Goal: Check status: Check status

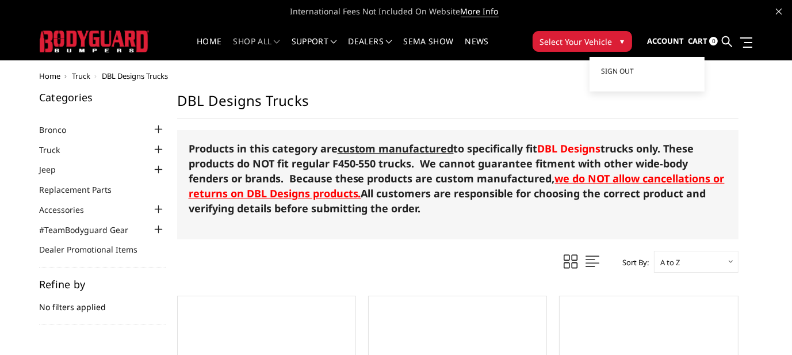
click at [659, 41] on span "Account" at bounding box center [665, 41] width 37 height 10
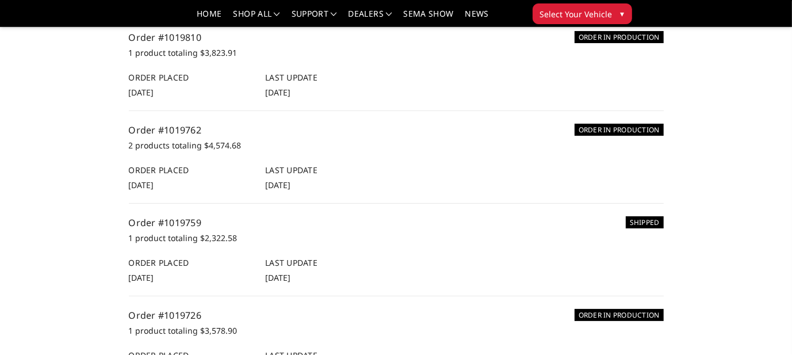
scroll to position [115, 0]
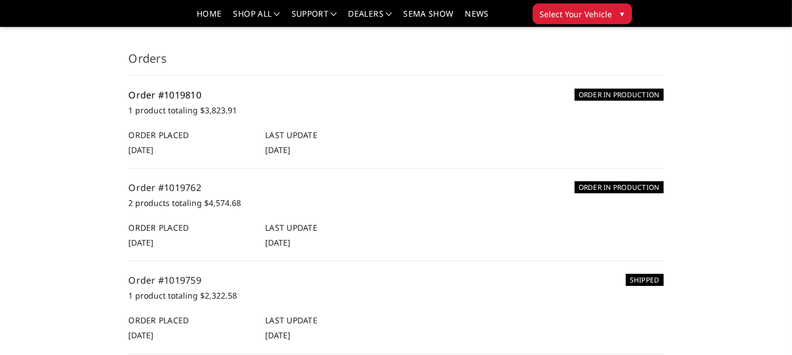
click at [181, 94] on link "Order #1019810" at bounding box center [165, 95] width 73 height 13
click at [178, 187] on link "Order #1019762" at bounding box center [165, 187] width 73 height 13
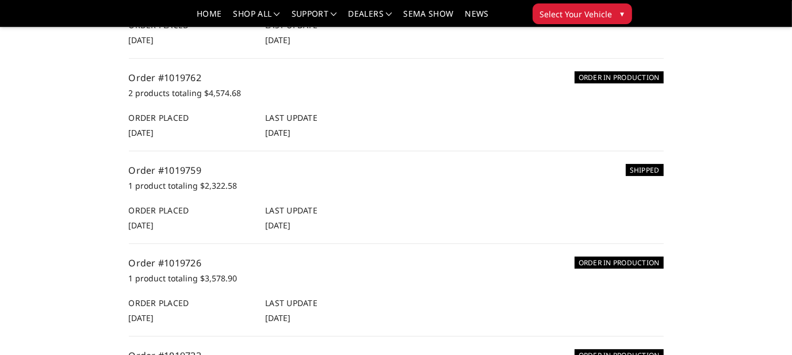
scroll to position [230, 0]
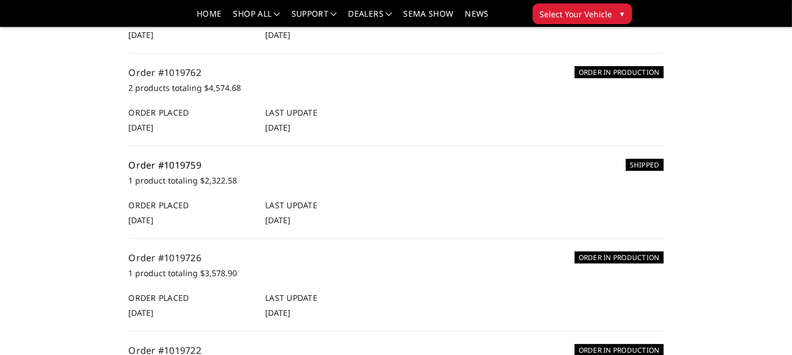
click at [171, 164] on link "Order #1019759" at bounding box center [165, 165] width 73 height 13
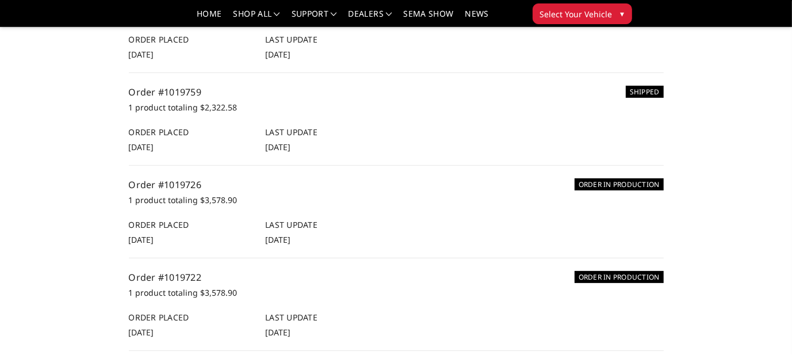
scroll to position [288, 0]
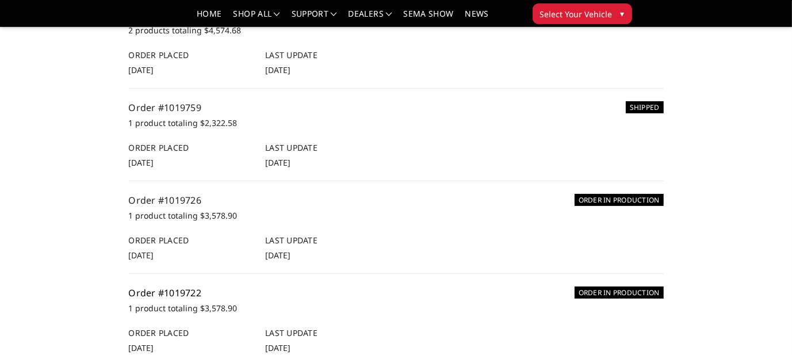
click at [186, 290] on link "Order #1019722" at bounding box center [165, 292] width 73 height 13
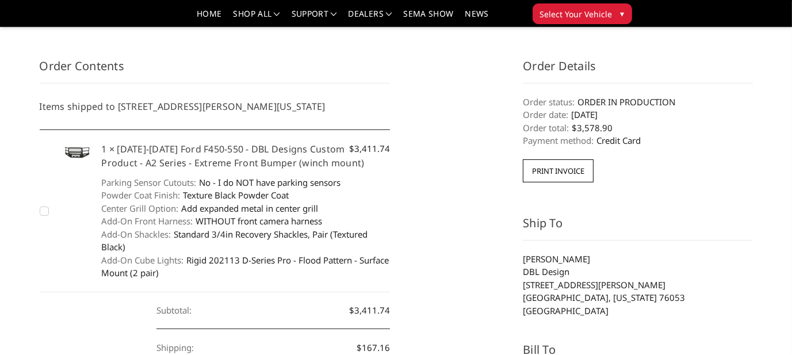
scroll to position [115, 0]
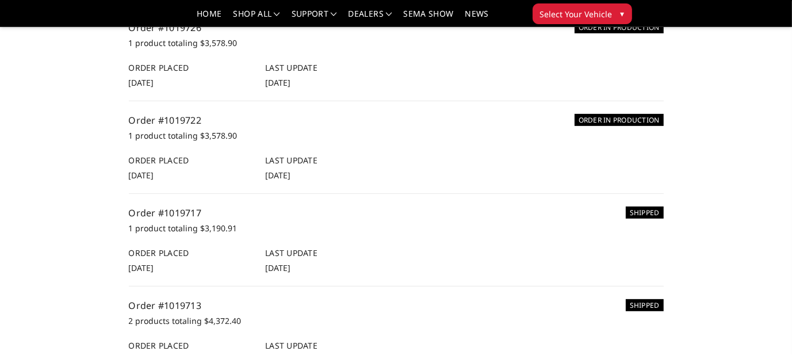
scroll to position [575, 0]
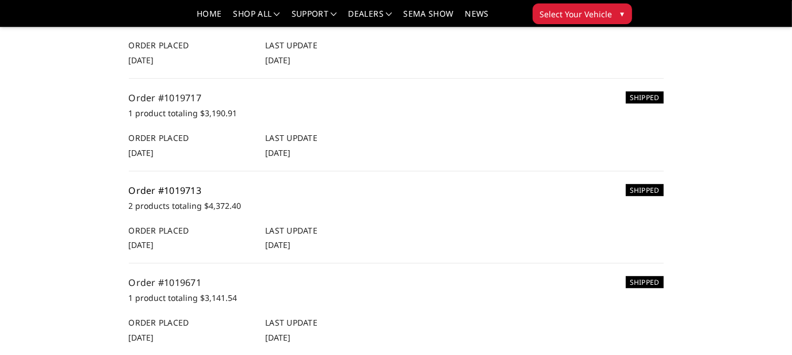
click at [189, 189] on link "Order #1019713" at bounding box center [165, 190] width 73 height 13
click at [179, 189] on link "Order #1019713" at bounding box center [165, 190] width 73 height 13
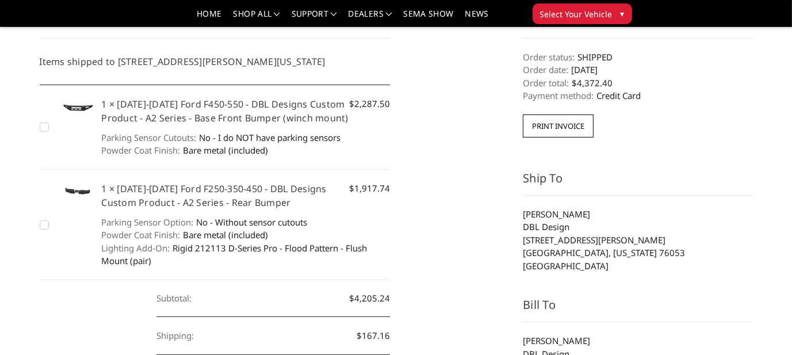
scroll to position [173, 0]
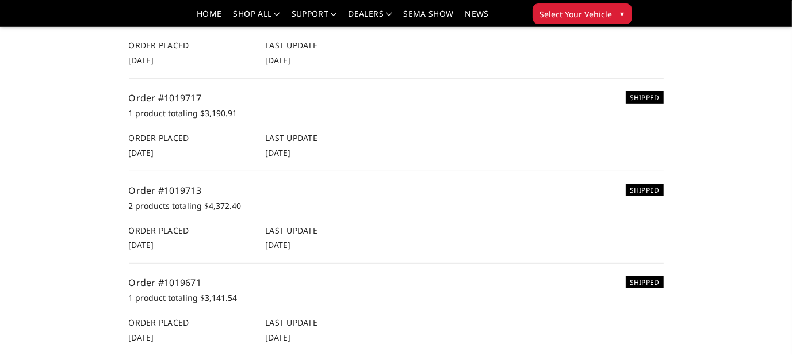
click at [293, 135] on h6 "Last Update" at bounding box center [327, 138] width 125 height 12
click at [174, 98] on link "Order #1019717" at bounding box center [165, 97] width 73 height 13
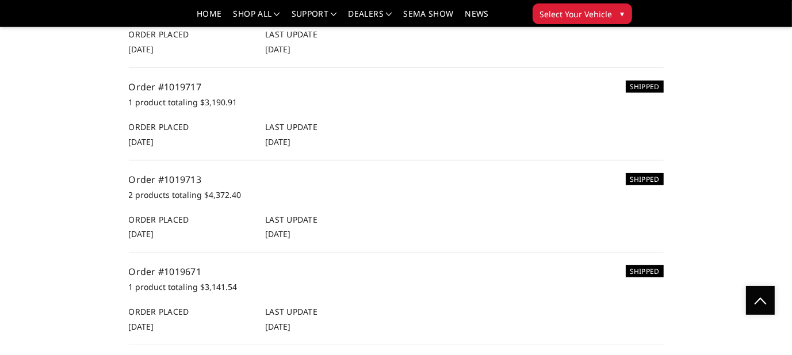
scroll to position [575, 0]
